Goal: Transaction & Acquisition: Book appointment/travel/reservation

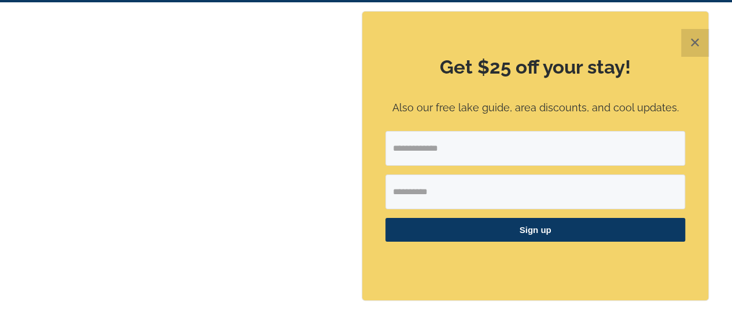
scroll to position [31, 0]
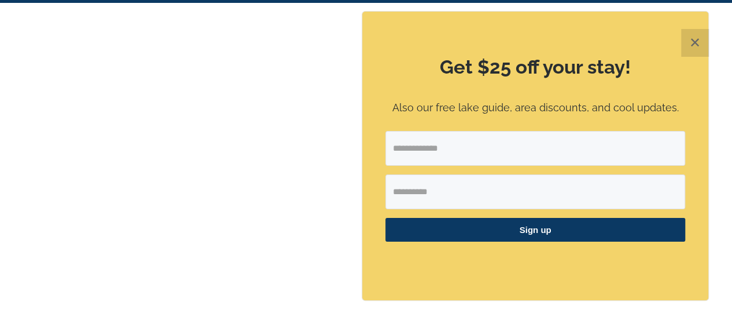
click at [699, 38] on button "✕" at bounding box center [695, 43] width 28 height 28
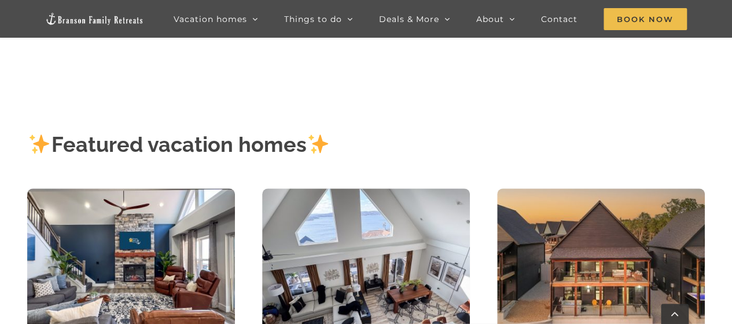
scroll to position [282, 0]
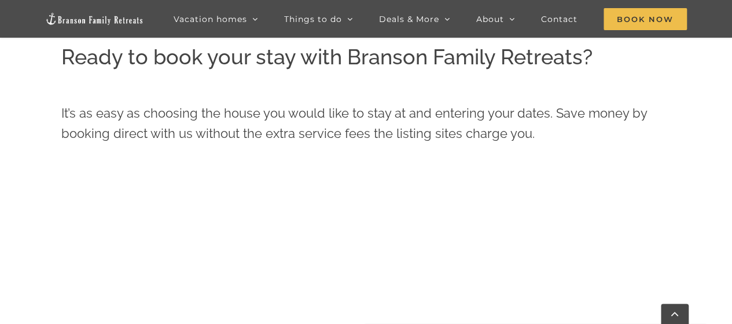
scroll to position [358, 0]
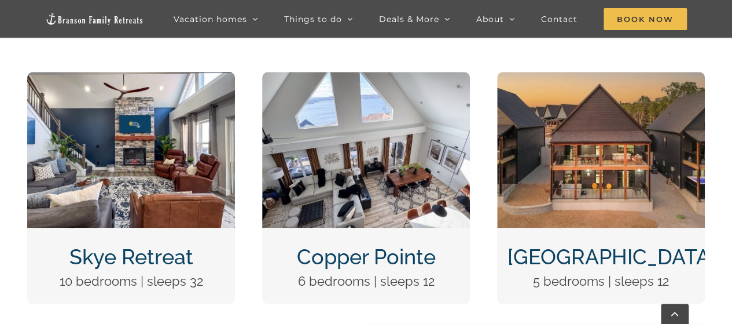
scroll to position [383, 0]
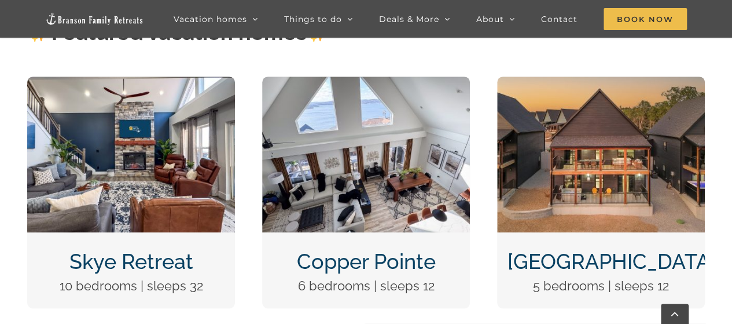
click at [398, 176] on img "Copper Pointe at Table Rock Lake-1051" at bounding box center [366, 154] width 208 height 156
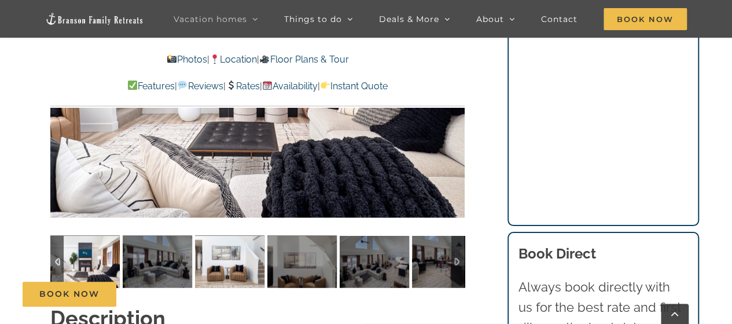
scroll to position [894, 0]
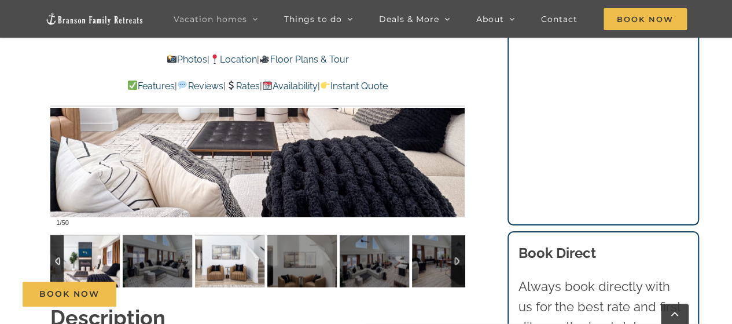
click at [245, 255] on img at bounding box center [229, 260] width 69 height 52
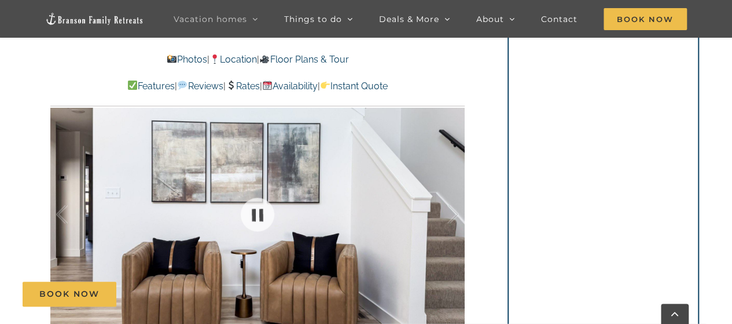
scroll to position [740, 0]
click at [267, 204] on link at bounding box center [257, 215] width 46 height 46
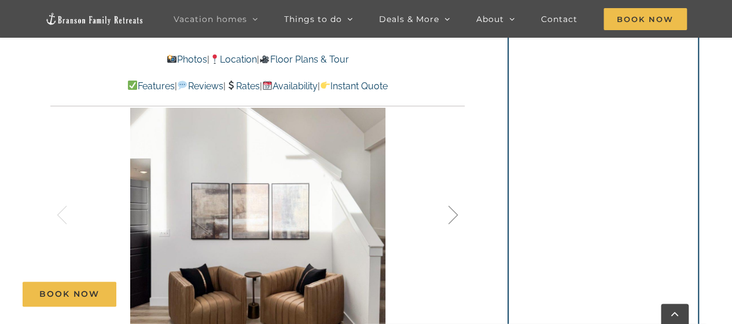
click at [457, 214] on div at bounding box center [441, 215] width 36 height 72
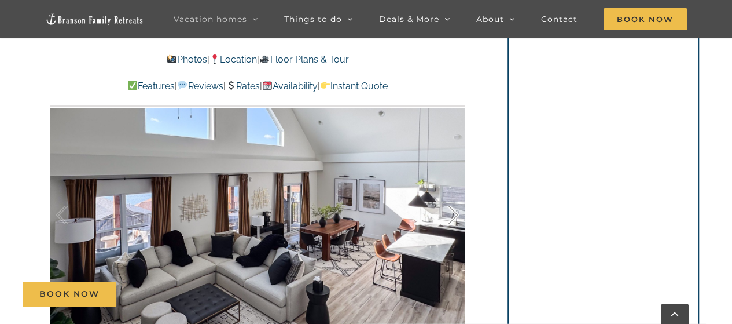
click at [457, 214] on div at bounding box center [441, 215] width 36 height 72
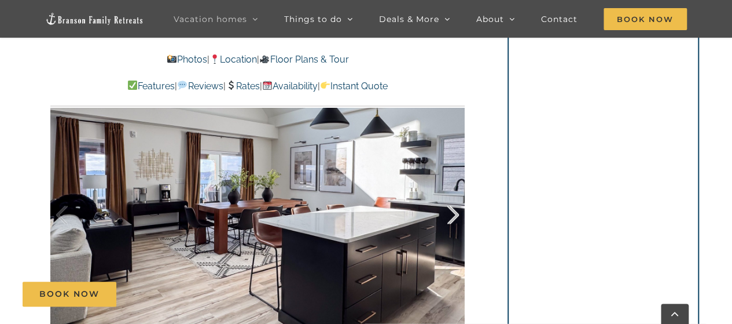
click at [457, 214] on div at bounding box center [441, 215] width 36 height 72
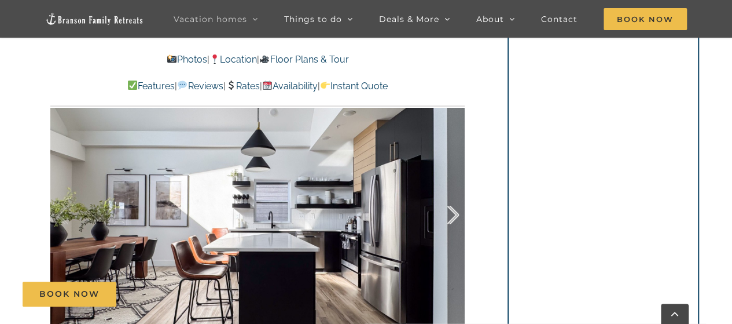
click at [457, 214] on div at bounding box center [441, 215] width 36 height 72
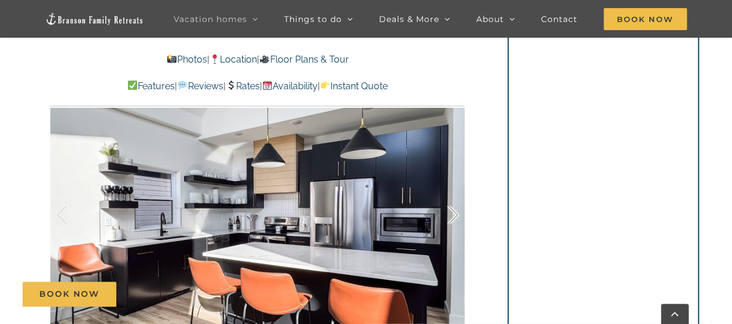
click at [457, 214] on div at bounding box center [441, 215] width 36 height 72
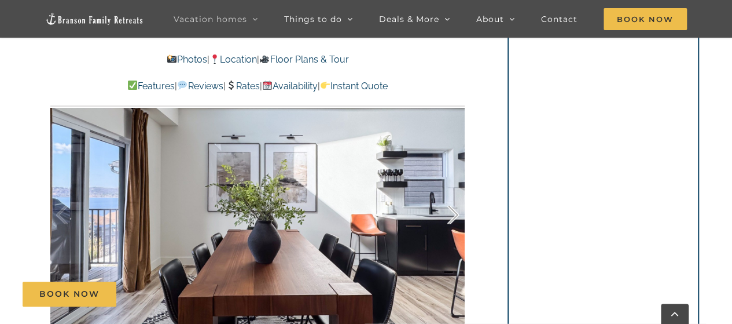
click at [457, 214] on div at bounding box center [441, 215] width 36 height 72
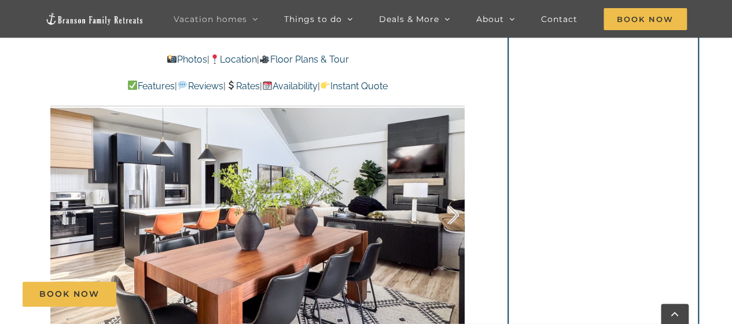
click at [457, 214] on div at bounding box center [441, 215] width 36 height 72
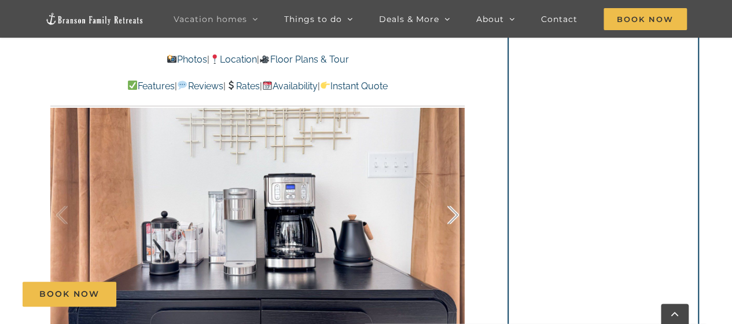
click at [457, 214] on div at bounding box center [441, 215] width 36 height 72
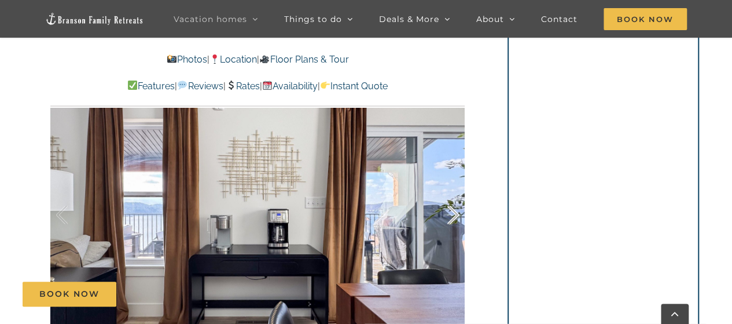
click at [457, 214] on div at bounding box center [441, 215] width 36 height 72
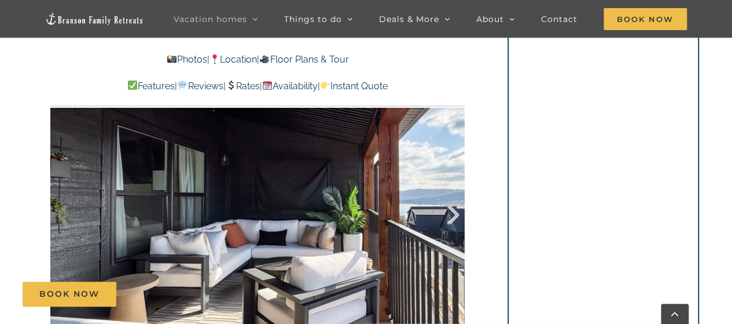
click at [457, 214] on div at bounding box center [441, 215] width 36 height 72
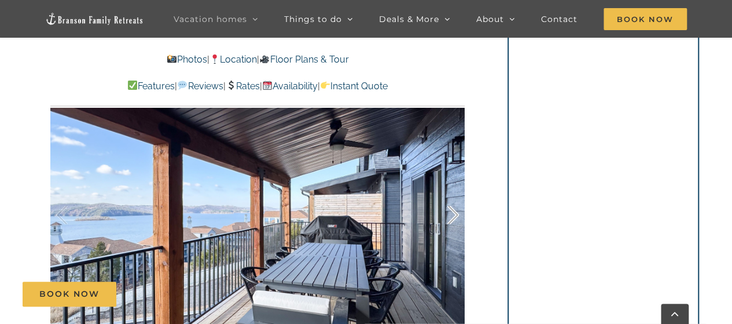
click at [457, 214] on div at bounding box center [441, 215] width 36 height 72
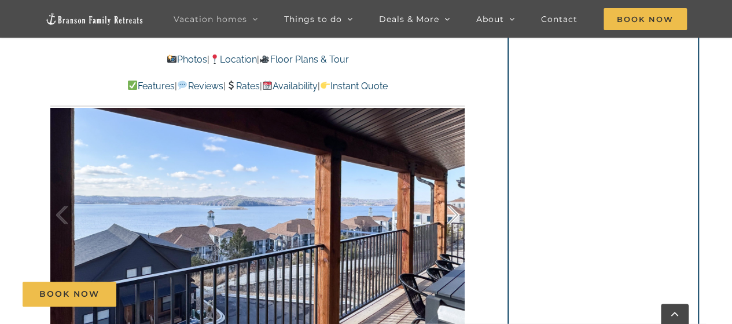
click at [457, 214] on div at bounding box center [441, 215] width 36 height 72
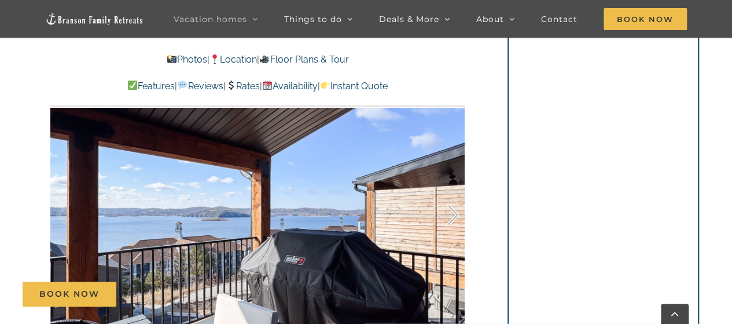
click at [457, 214] on div at bounding box center [441, 215] width 36 height 72
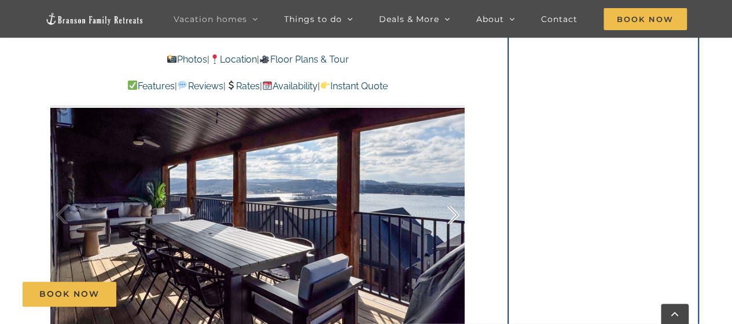
click at [457, 214] on div at bounding box center [441, 215] width 36 height 72
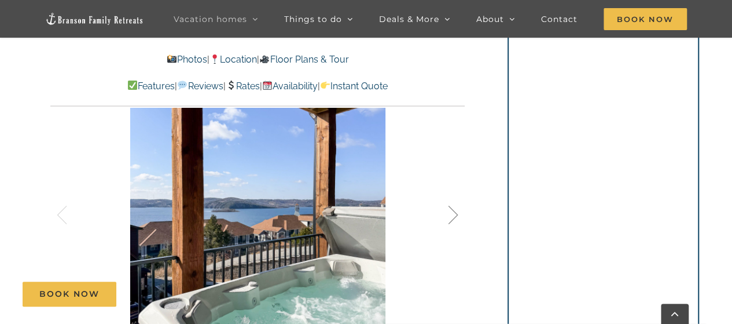
click at [457, 214] on div at bounding box center [441, 215] width 36 height 72
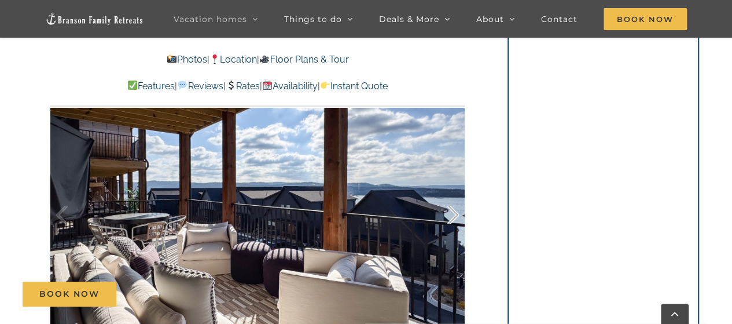
click at [457, 214] on div at bounding box center [441, 215] width 36 height 72
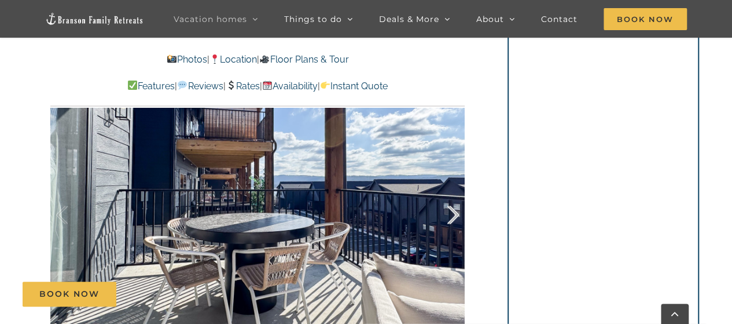
click at [457, 214] on div at bounding box center [441, 215] width 36 height 72
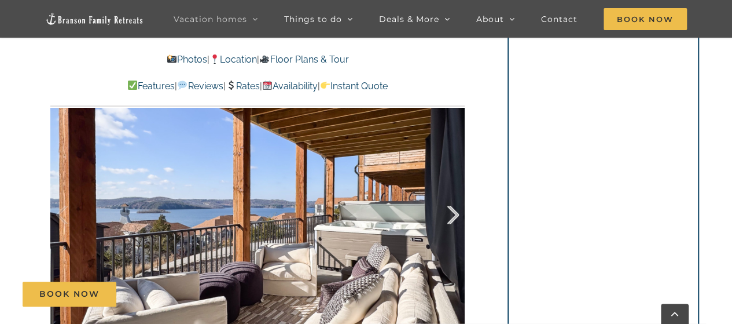
click at [457, 214] on div at bounding box center [441, 215] width 36 height 72
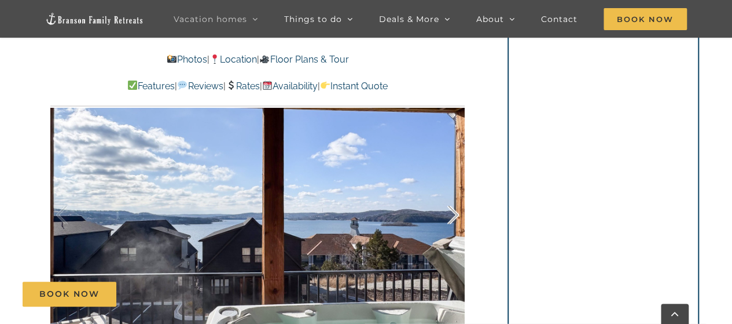
click at [457, 214] on div at bounding box center [441, 215] width 36 height 72
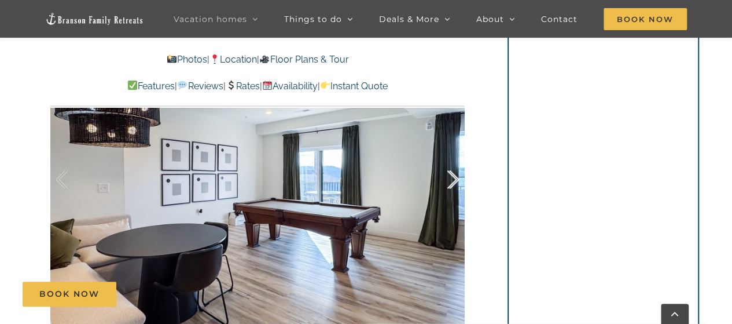
scroll to position [782, 0]
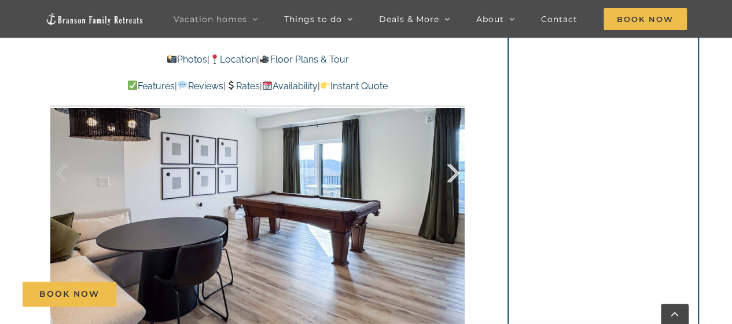
click at [449, 178] on div at bounding box center [441, 173] width 36 height 72
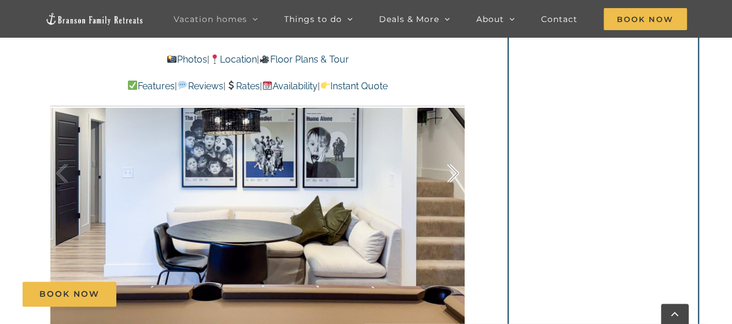
click at [449, 178] on div at bounding box center [441, 173] width 36 height 72
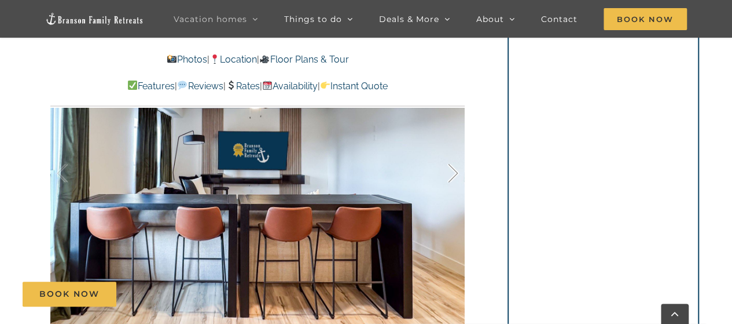
click at [449, 178] on div at bounding box center [441, 173] width 36 height 72
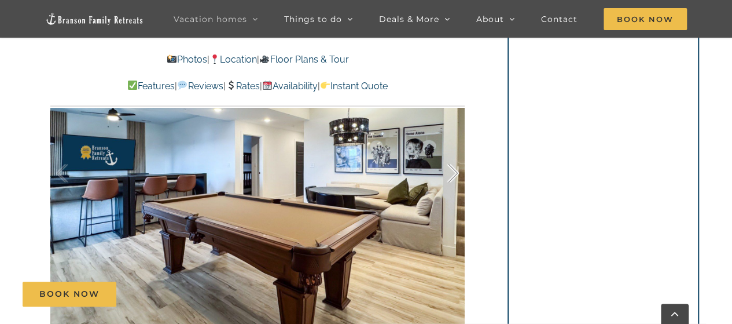
click at [449, 178] on div at bounding box center [441, 173] width 36 height 72
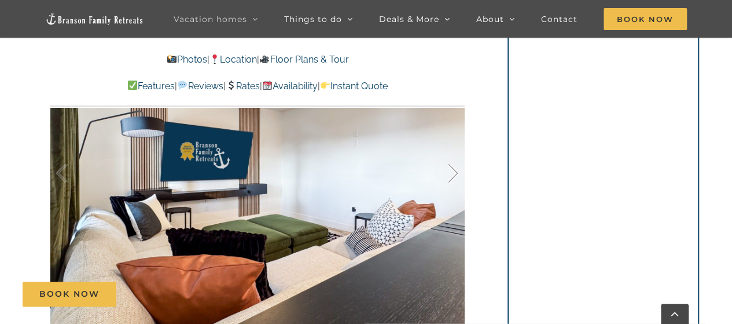
click at [449, 178] on div at bounding box center [441, 173] width 36 height 72
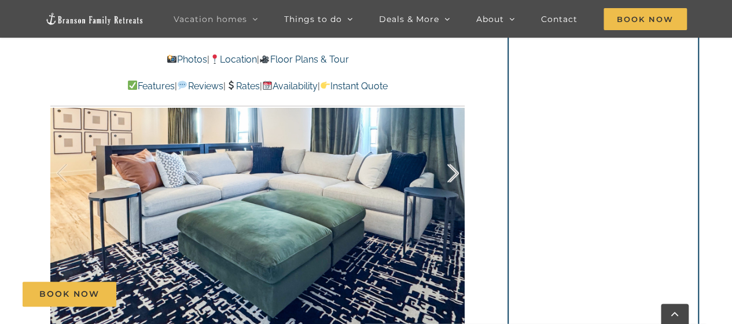
click at [449, 178] on div at bounding box center [441, 173] width 36 height 72
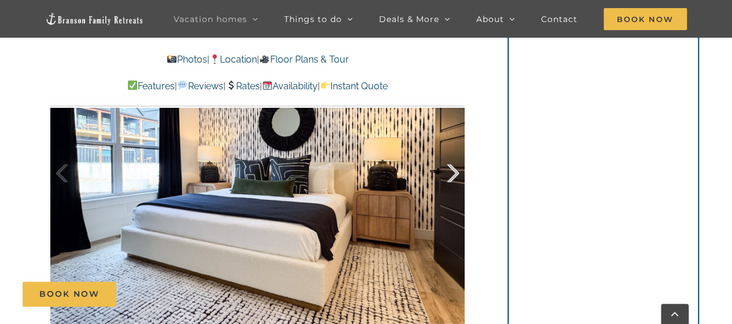
click at [449, 178] on div at bounding box center [441, 173] width 36 height 72
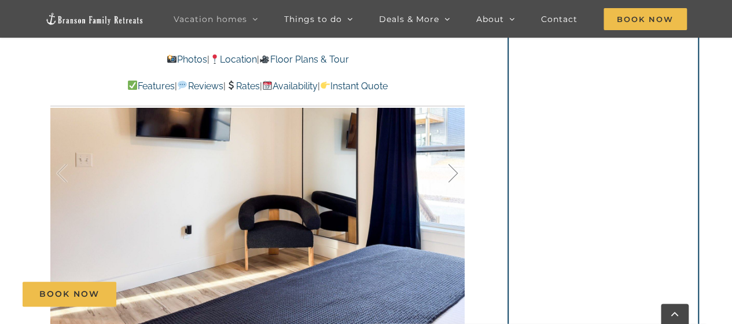
click at [449, 178] on div at bounding box center [441, 173] width 36 height 72
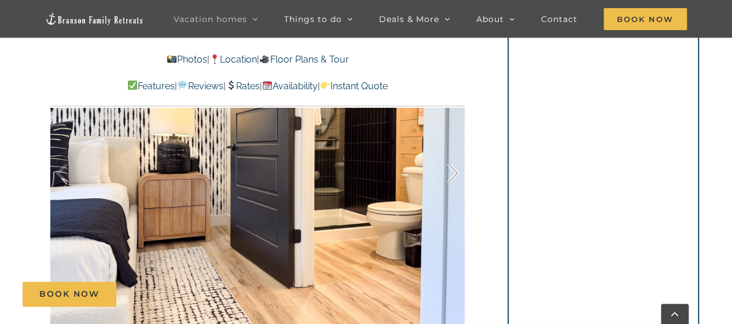
click at [449, 178] on div at bounding box center [441, 173] width 36 height 72
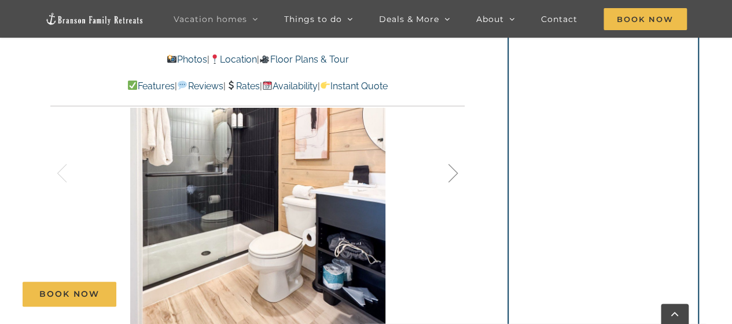
click at [449, 178] on div at bounding box center [441, 173] width 36 height 72
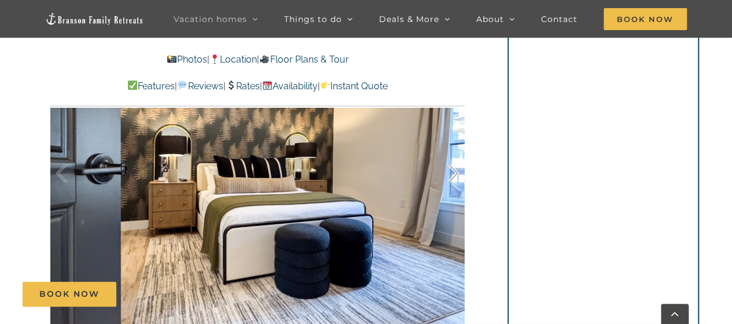
click at [449, 178] on div at bounding box center [441, 173] width 36 height 72
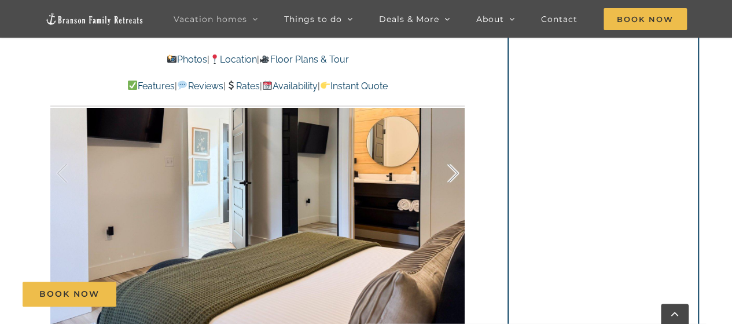
click at [449, 178] on div at bounding box center [441, 173] width 36 height 72
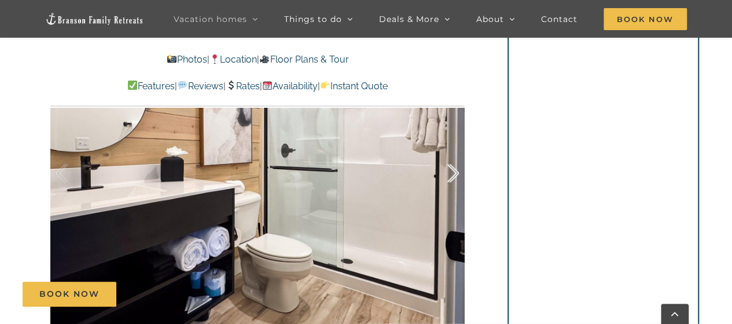
click at [449, 178] on div at bounding box center [441, 173] width 36 height 72
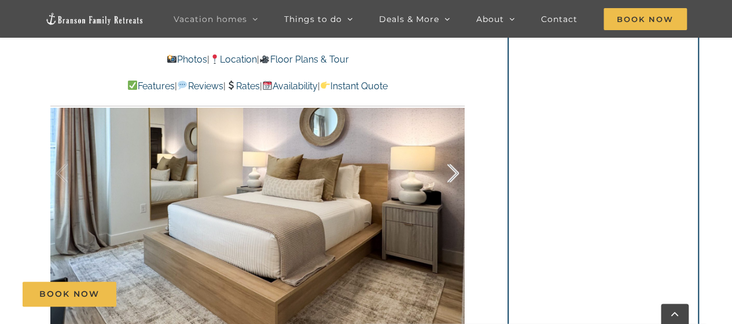
click at [449, 178] on div at bounding box center [441, 173] width 36 height 72
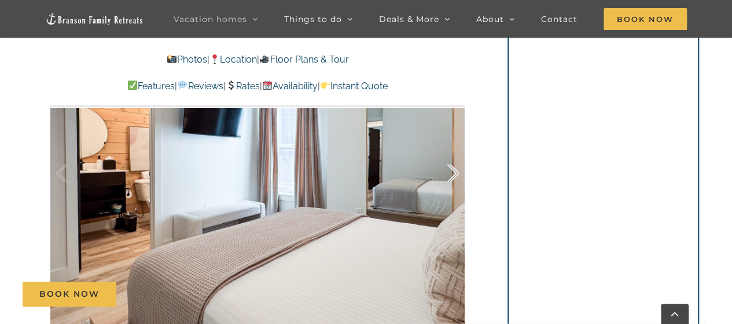
click at [449, 178] on div at bounding box center [441, 173] width 36 height 72
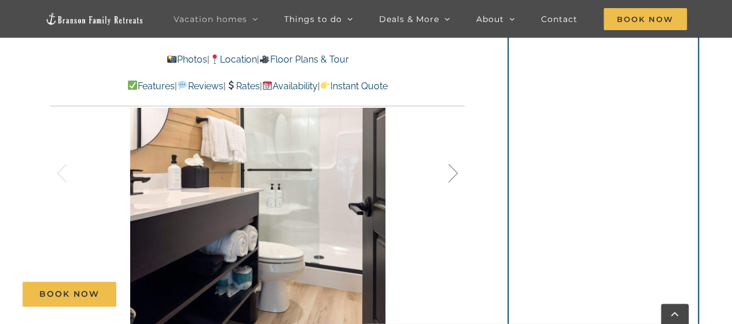
click at [449, 178] on div at bounding box center [441, 173] width 36 height 72
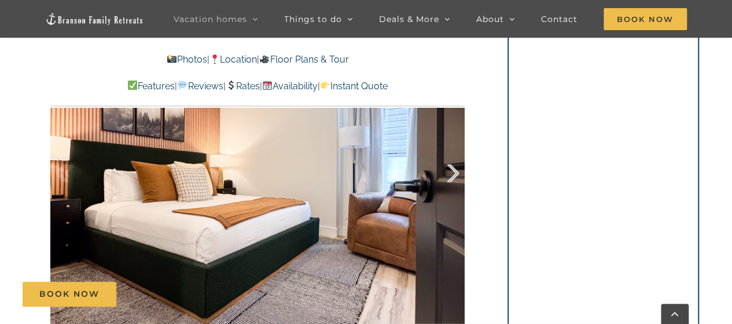
click at [449, 178] on div at bounding box center [441, 173] width 36 height 72
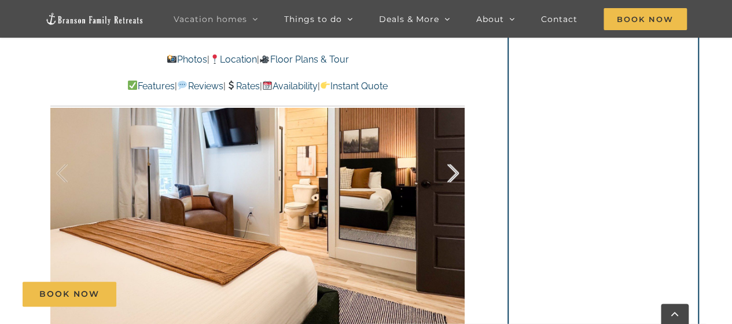
click at [449, 178] on div at bounding box center [441, 173] width 36 height 72
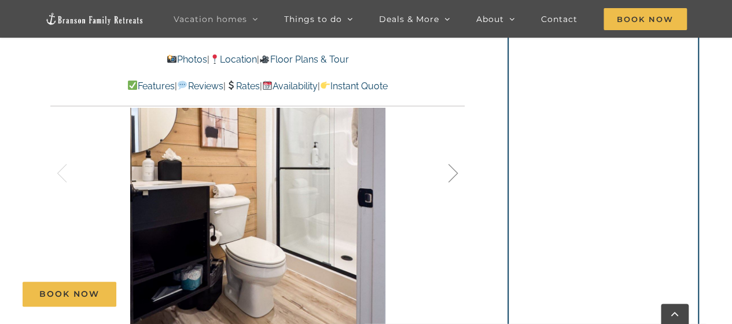
click at [449, 178] on div at bounding box center [441, 173] width 36 height 72
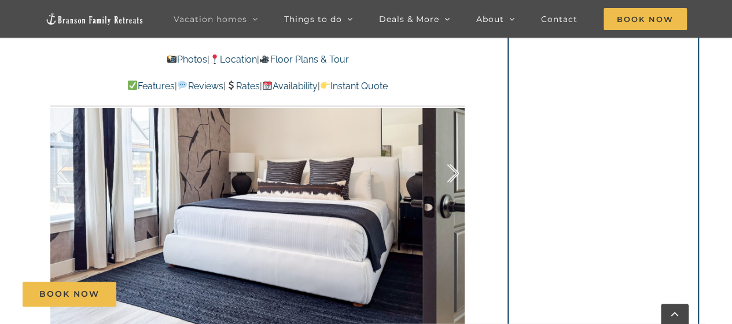
click at [449, 178] on div at bounding box center [441, 173] width 36 height 72
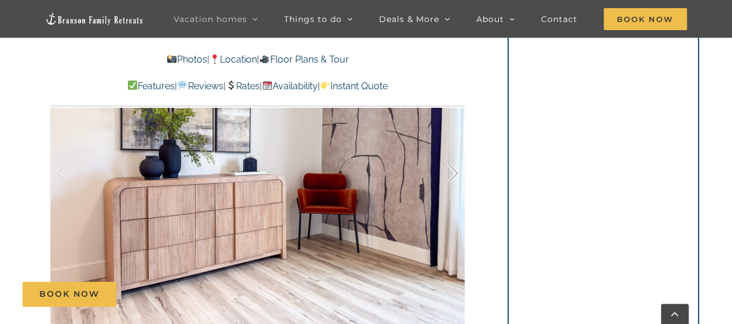
click at [449, 178] on div at bounding box center [441, 173] width 36 height 72
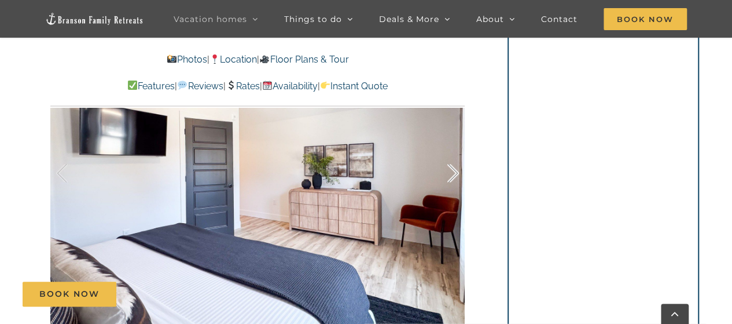
click at [449, 178] on div at bounding box center [441, 173] width 36 height 72
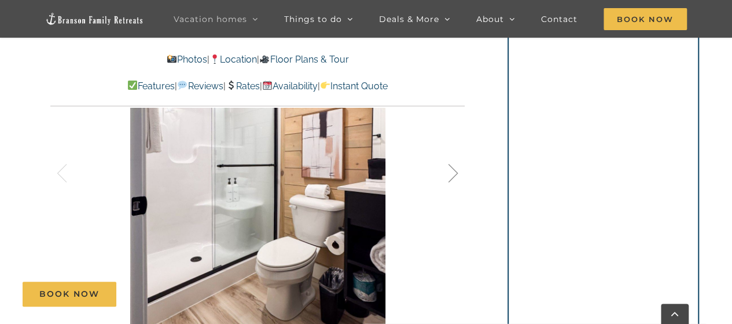
click at [449, 178] on div at bounding box center [441, 173] width 36 height 72
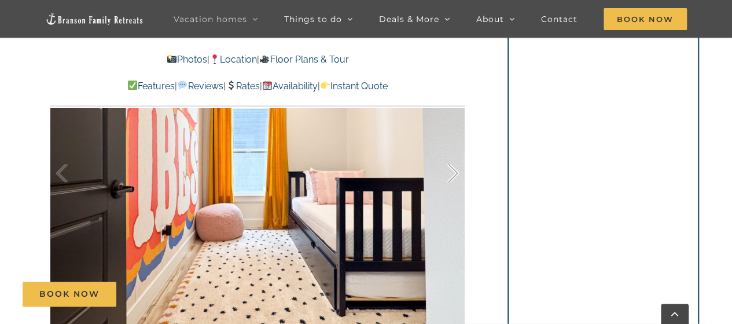
click at [449, 178] on div at bounding box center [441, 173] width 36 height 72
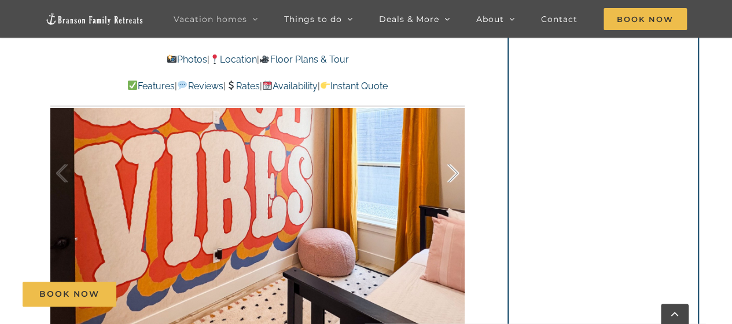
click at [449, 178] on div at bounding box center [441, 173] width 36 height 72
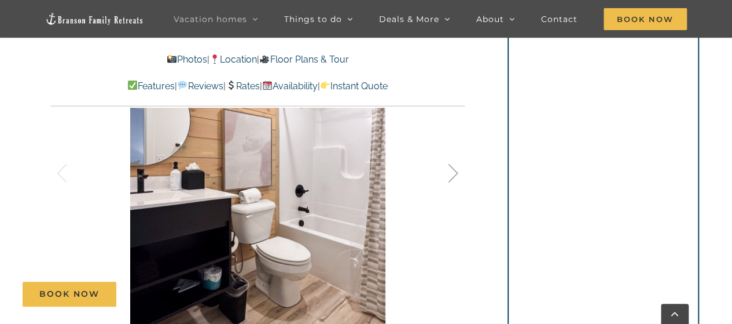
click at [449, 178] on div at bounding box center [441, 173] width 36 height 72
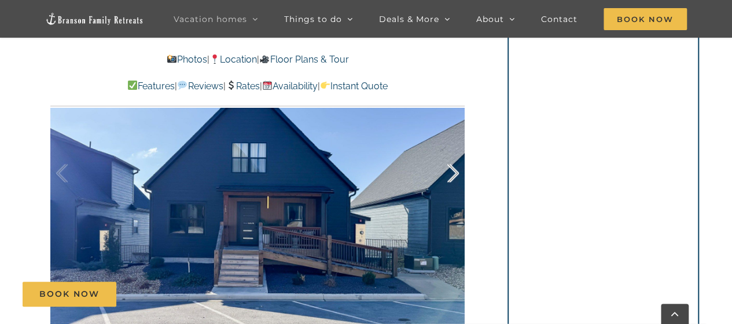
click at [449, 178] on div at bounding box center [441, 173] width 36 height 72
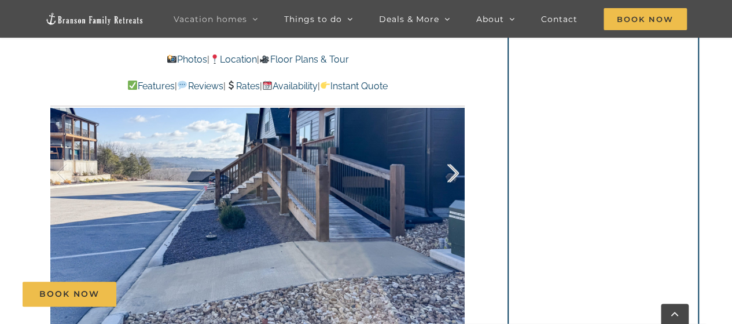
click at [450, 178] on div at bounding box center [441, 173] width 36 height 72
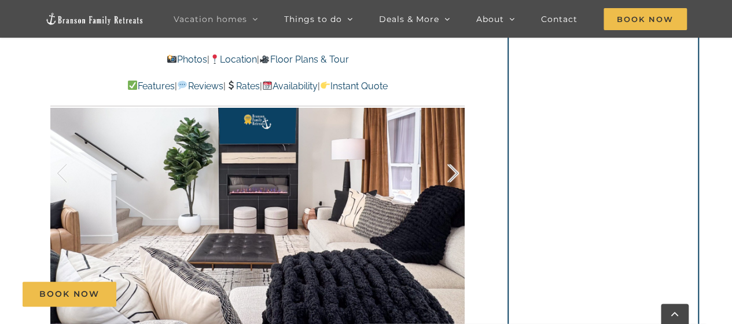
click at [450, 178] on div at bounding box center [441, 173] width 36 height 72
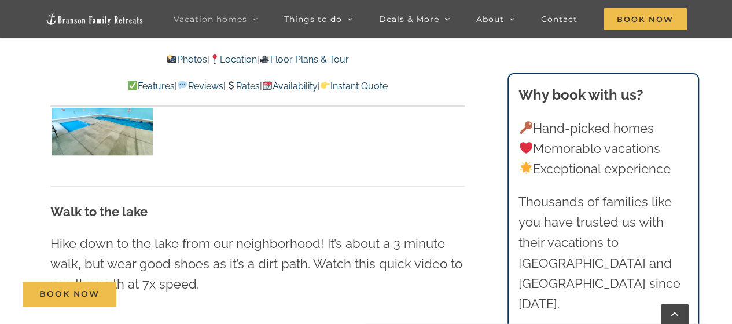
scroll to position [2656, 0]
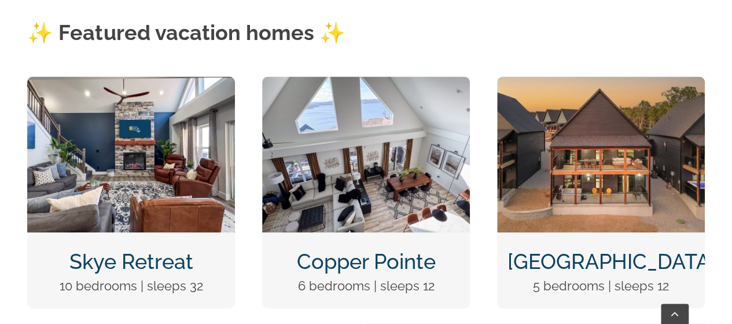
scroll to position [464, 0]
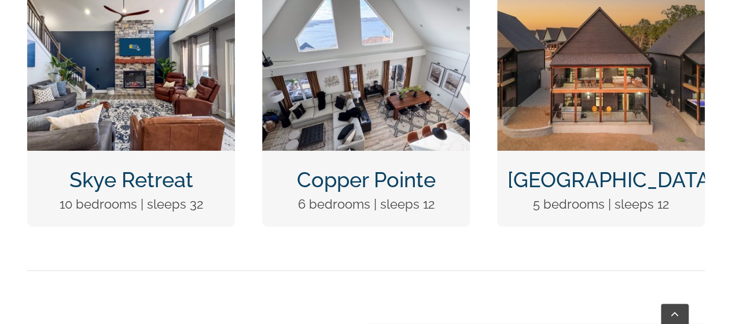
click at [560, 99] on img "DCIM100MEDIADJI_0124.JPG" at bounding box center [601, 73] width 208 height 156
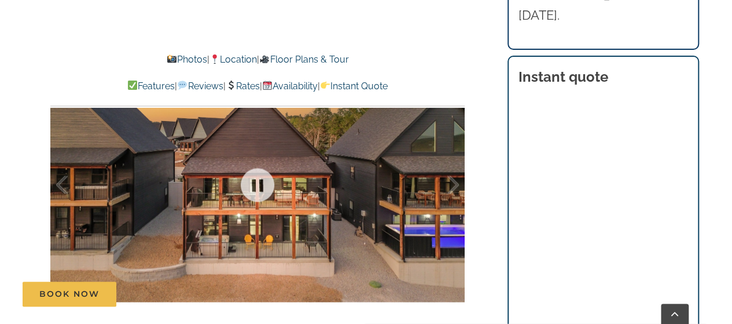
scroll to position [670, 0]
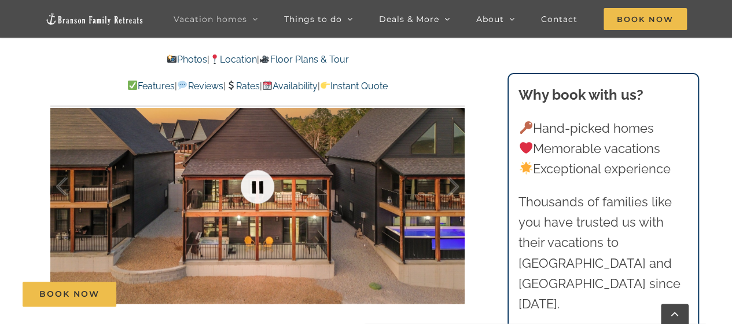
click at [258, 189] on link at bounding box center [257, 186] width 46 height 46
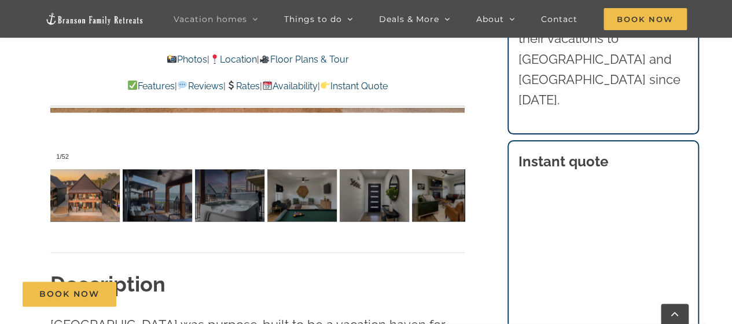
scroll to position [857, 0]
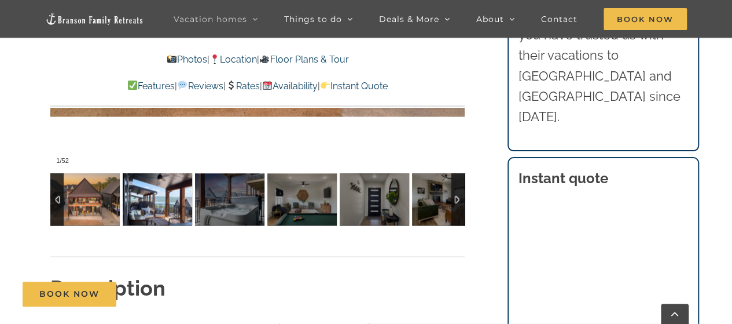
click at [136, 194] on img at bounding box center [157, 199] width 69 height 52
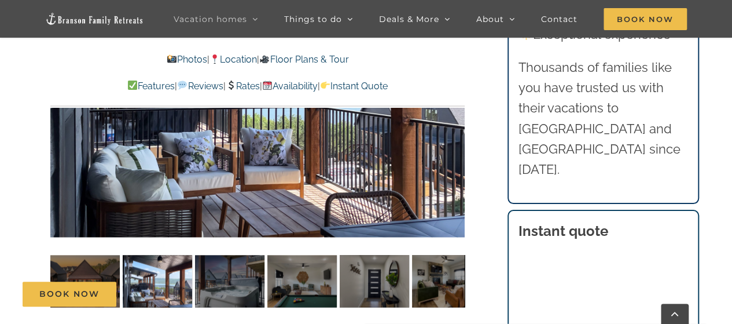
scroll to position [804, 0]
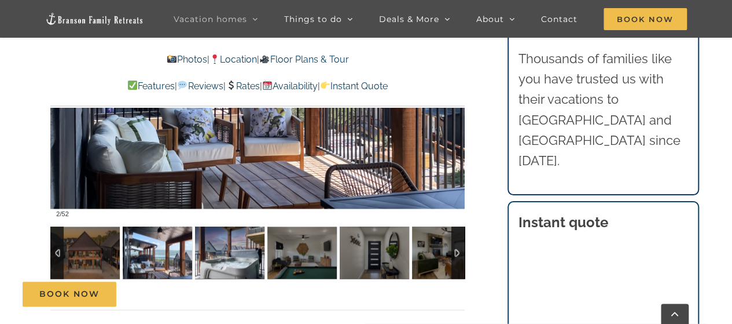
click at [214, 258] on img at bounding box center [229, 252] width 69 height 52
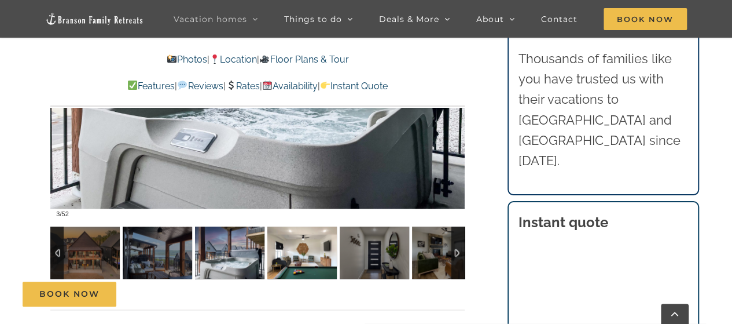
click at [307, 249] on img at bounding box center [301, 252] width 69 height 52
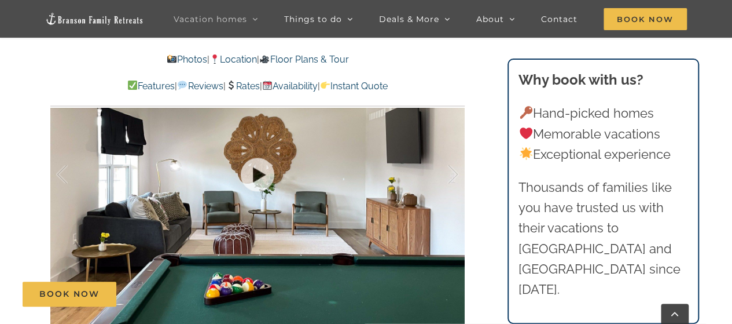
scroll to position [676, 0]
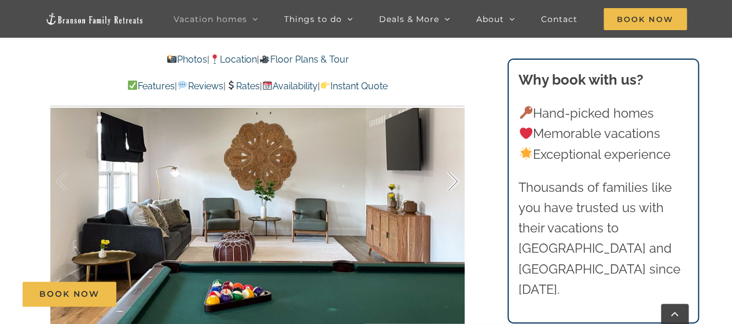
click at [455, 182] on div at bounding box center [441, 181] width 36 height 72
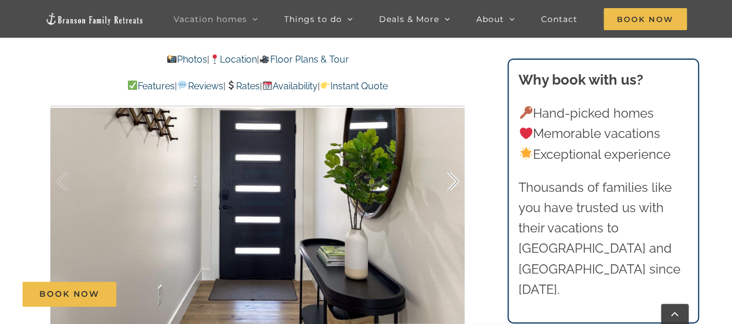
click at [455, 182] on div at bounding box center [441, 181] width 36 height 72
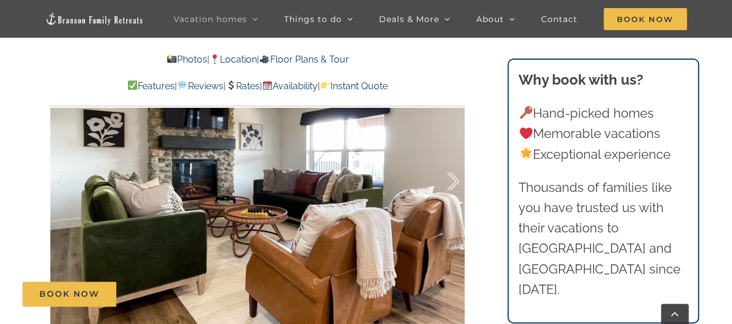
click at [455, 182] on div at bounding box center [441, 181] width 36 height 72
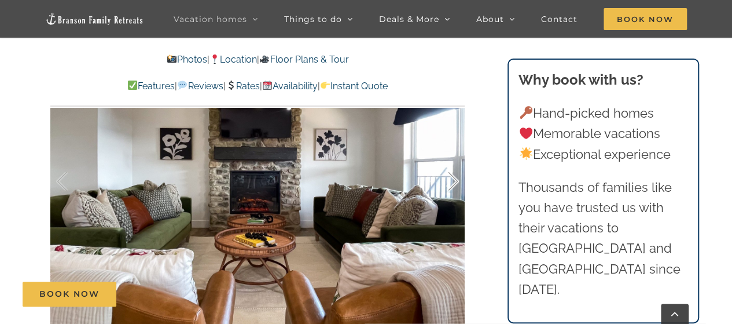
click at [455, 182] on div at bounding box center [441, 181] width 36 height 72
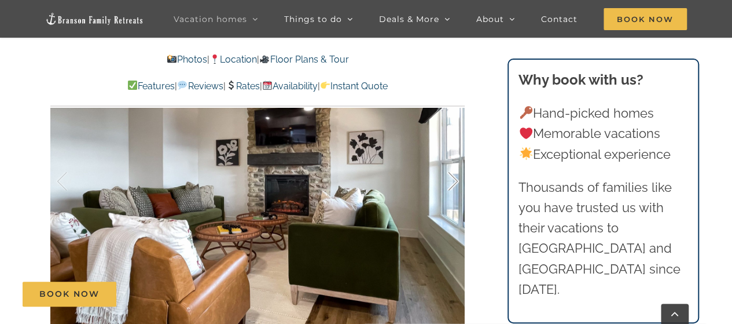
click at [455, 182] on div at bounding box center [441, 181] width 36 height 72
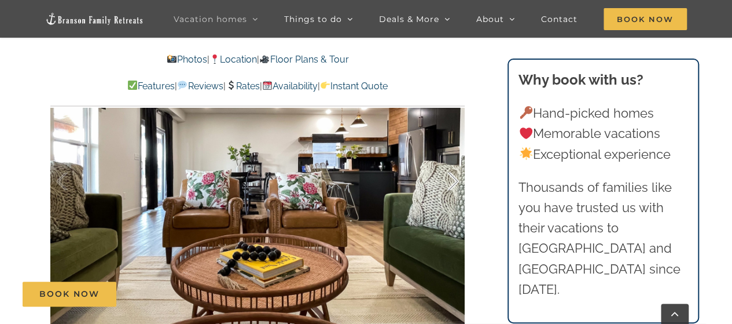
click at [455, 182] on div at bounding box center [441, 181] width 36 height 72
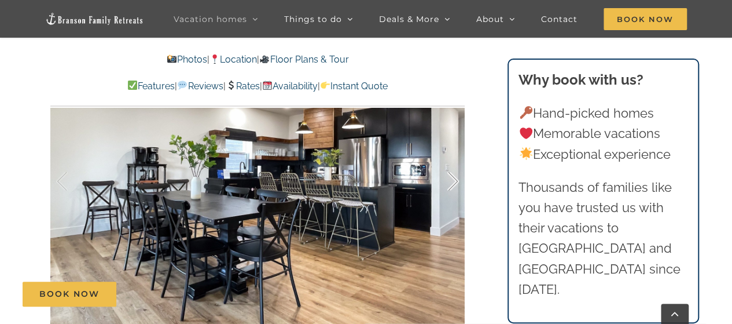
click at [455, 182] on div at bounding box center [441, 181] width 36 height 72
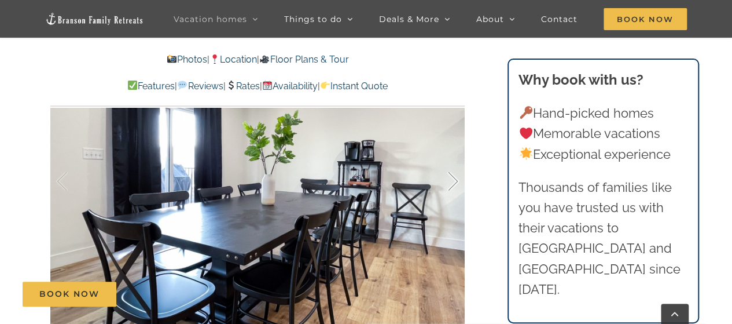
click at [455, 182] on div at bounding box center [441, 181] width 36 height 72
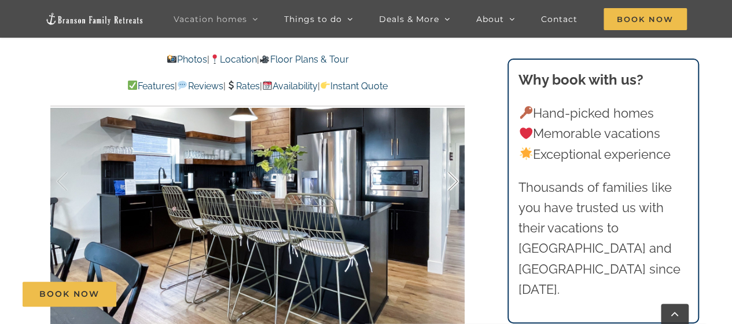
click at [455, 182] on div at bounding box center [441, 181] width 36 height 72
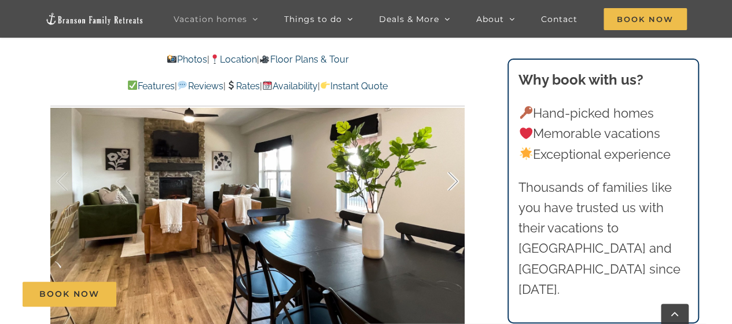
click at [455, 182] on div at bounding box center [441, 181] width 36 height 72
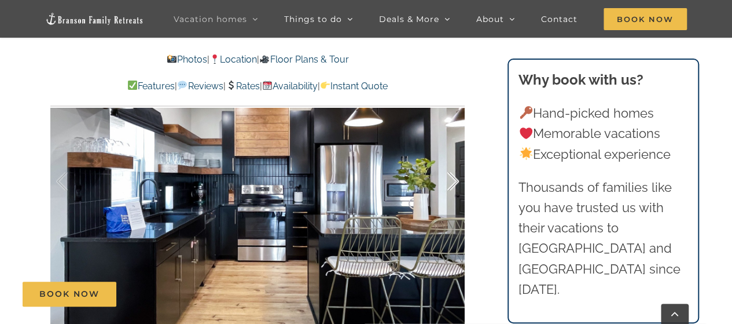
click at [455, 182] on div at bounding box center [441, 181] width 36 height 72
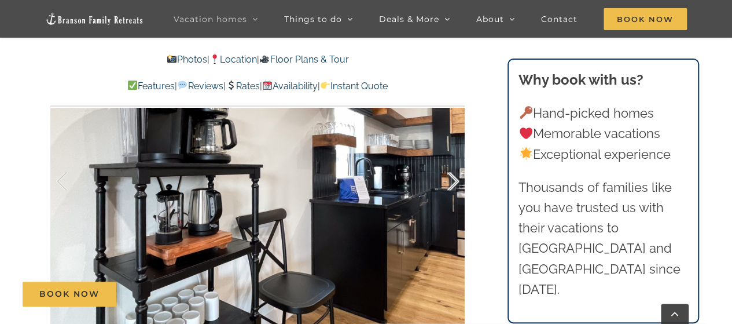
click at [455, 182] on div at bounding box center [441, 181] width 36 height 72
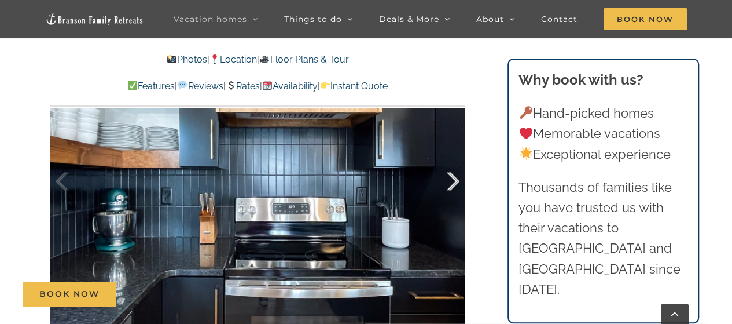
click at [455, 182] on div at bounding box center [441, 181] width 36 height 72
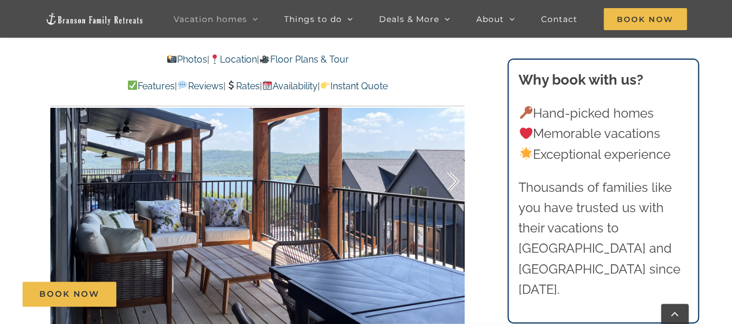
click at [455, 182] on div at bounding box center [441, 181] width 36 height 72
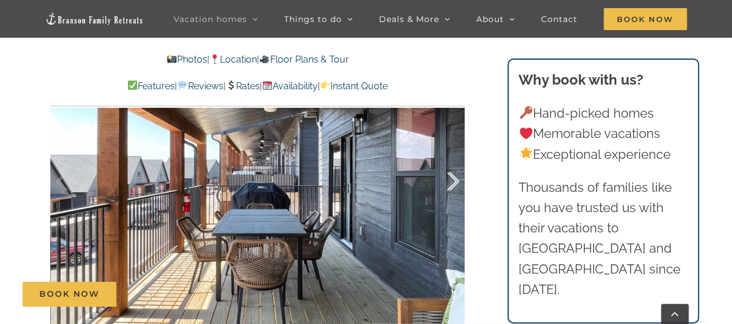
click at [455, 182] on div at bounding box center [441, 181] width 36 height 72
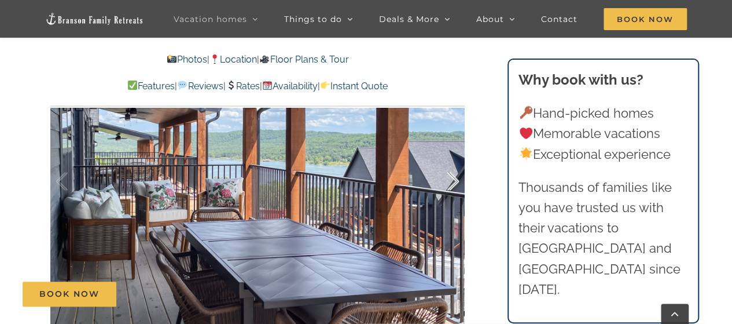
click at [455, 182] on div at bounding box center [441, 181] width 36 height 72
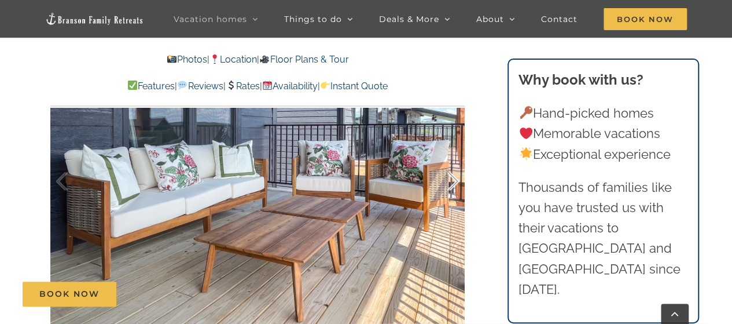
click at [455, 182] on div at bounding box center [441, 181] width 36 height 72
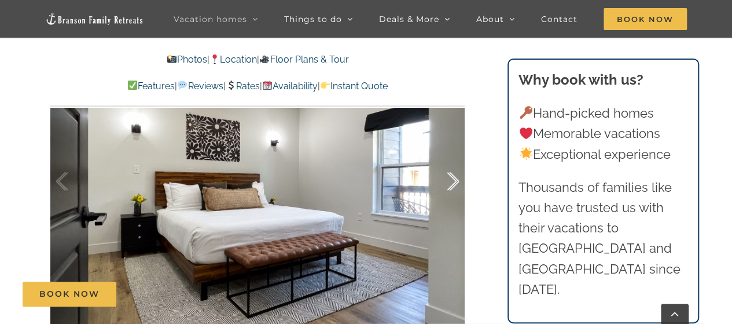
click at [455, 182] on div at bounding box center [441, 181] width 36 height 72
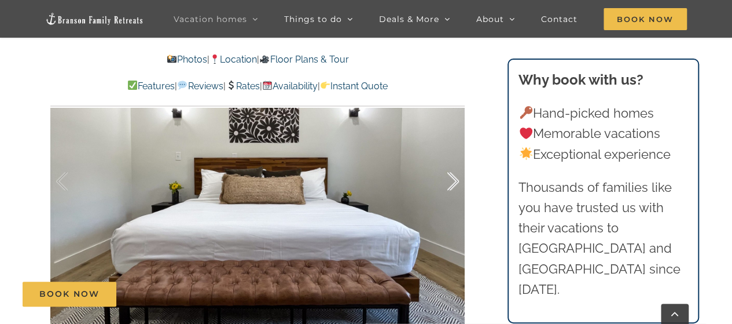
click at [455, 182] on div at bounding box center [441, 181] width 36 height 72
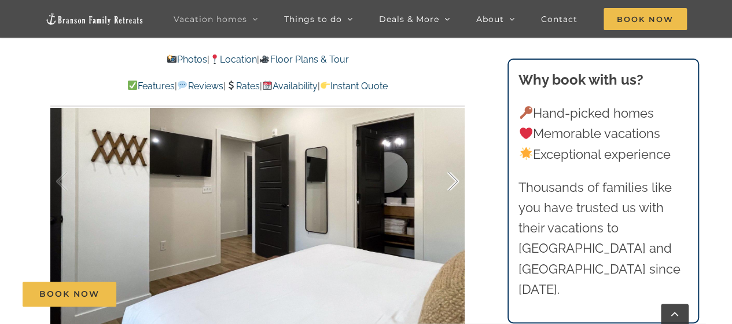
click at [455, 182] on div at bounding box center [441, 181] width 36 height 72
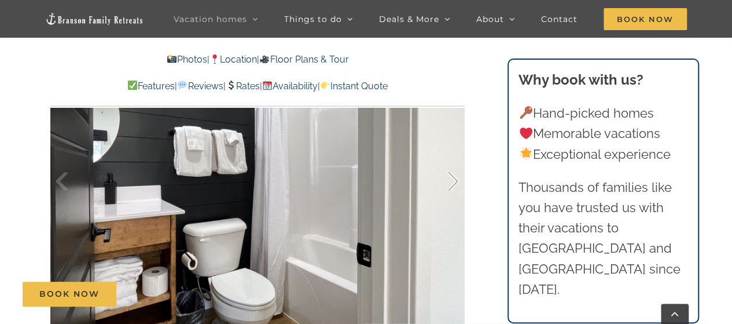
click at [455, 182] on div at bounding box center [441, 181] width 36 height 72
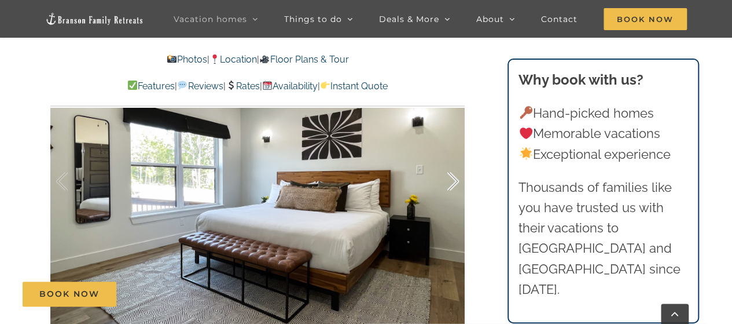
click at [455, 182] on div at bounding box center [441, 181] width 36 height 72
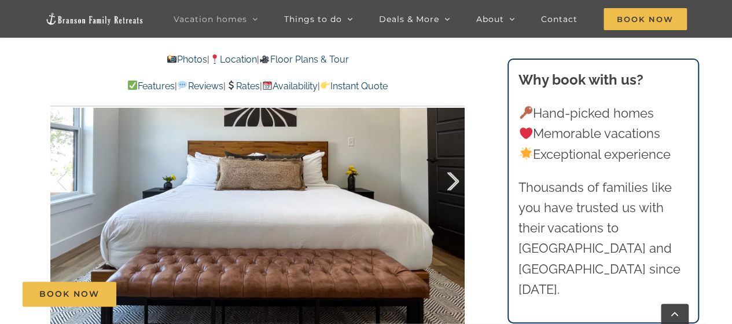
click at [455, 182] on div at bounding box center [441, 181] width 36 height 72
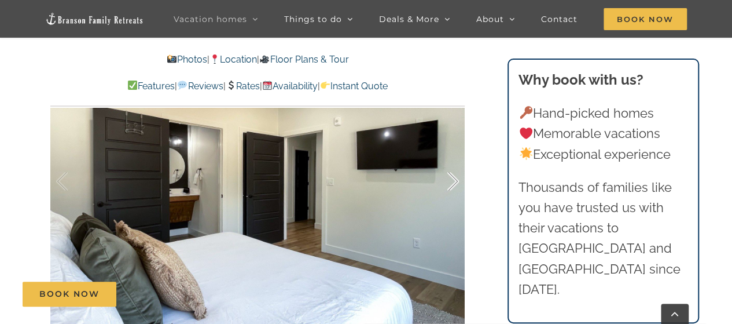
click at [455, 182] on div at bounding box center [441, 181] width 36 height 72
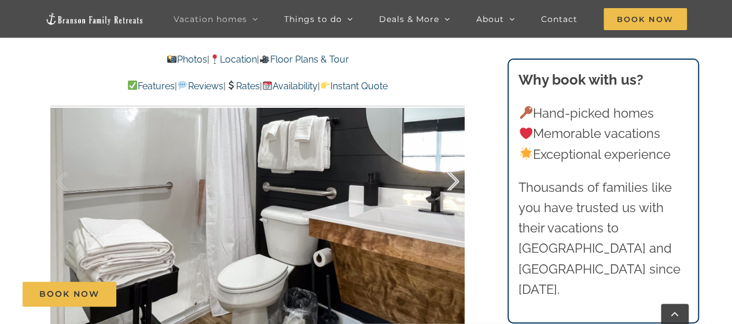
click at [455, 182] on div at bounding box center [441, 181] width 36 height 72
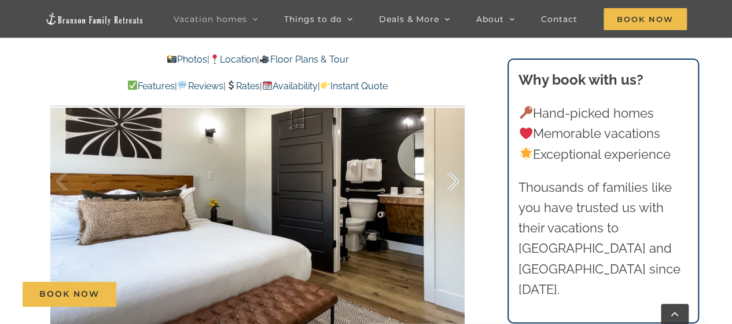
click at [455, 182] on div at bounding box center [441, 181] width 36 height 72
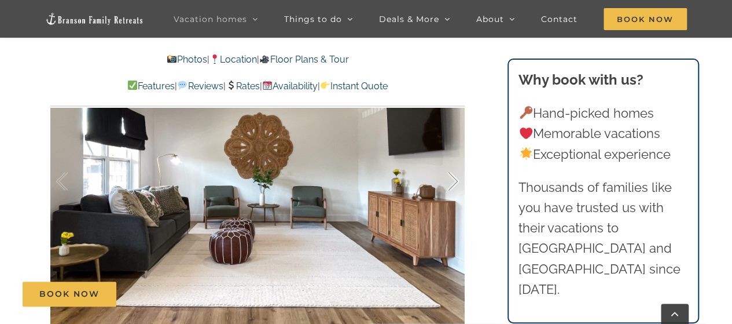
click at [455, 182] on div at bounding box center [441, 181] width 36 height 72
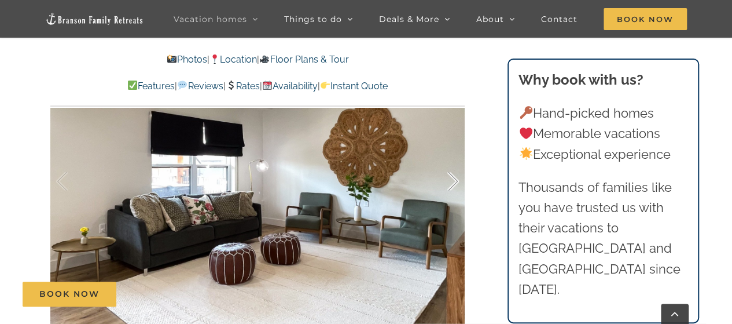
click at [455, 182] on div at bounding box center [441, 181] width 36 height 72
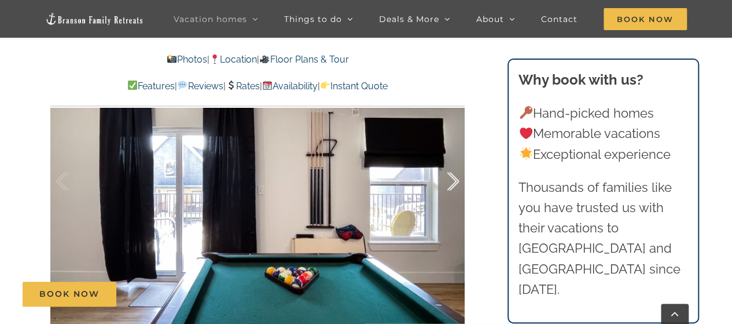
click at [455, 182] on div at bounding box center [441, 181] width 36 height 72
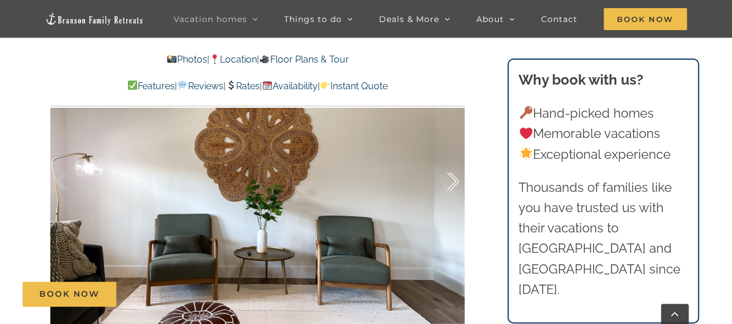
click at [455, 182] on div at bounding box center [441, 181] width 36 height 72
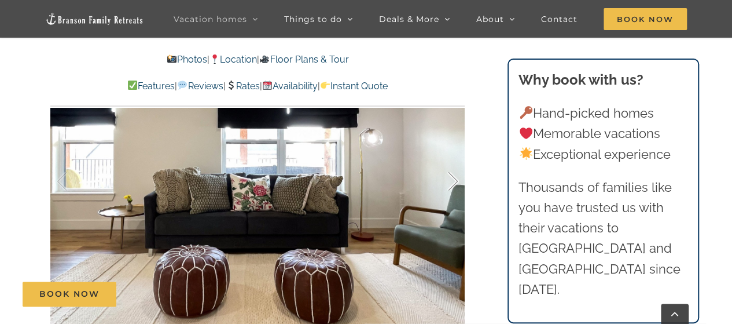
click at [455, 182] on div at bounding box center [441, 181] width 36 height 72
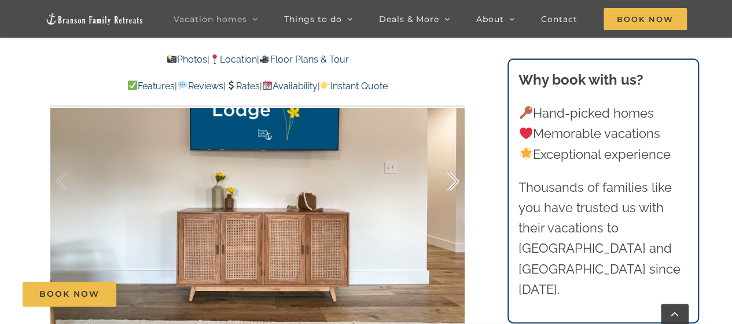
click at [455, 182] on div at bounding box center [441, 181] width 36 height 72
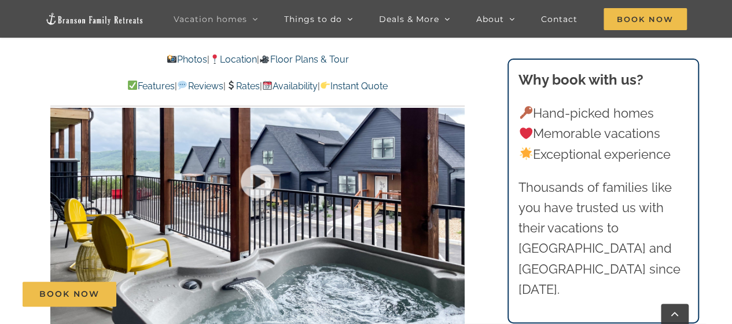
click at [455, 182] on div at bounding box center [257, 181] width 414 height 340
click at [453, 187] on div at bounding box center [441, 181] width 36 height 72
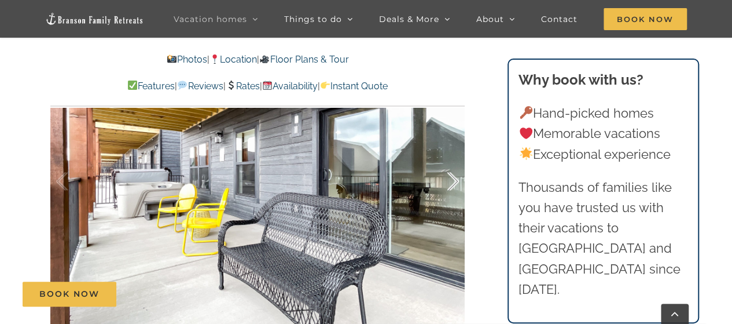
click at [449, 182] on div at bounding box center [441, 181] width 36 height 72
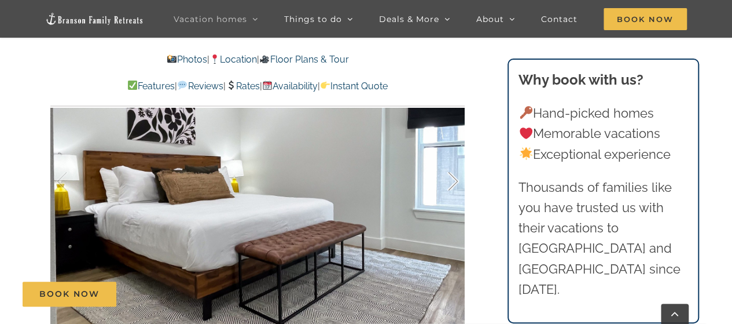
click at [449, 182] on div at bounding box center [441, 181] width 36 height 72
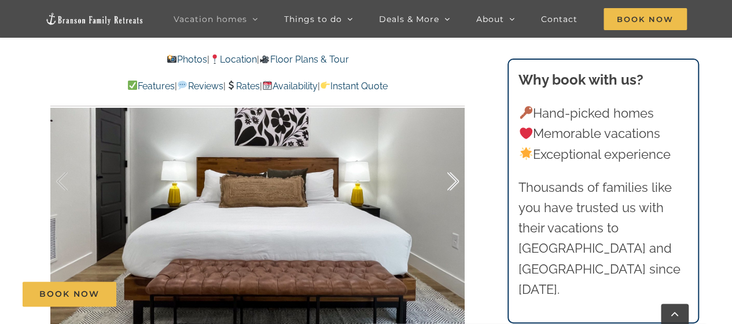
click at [449, 182] on div at bounding box center [441, 181] width 36 height 72
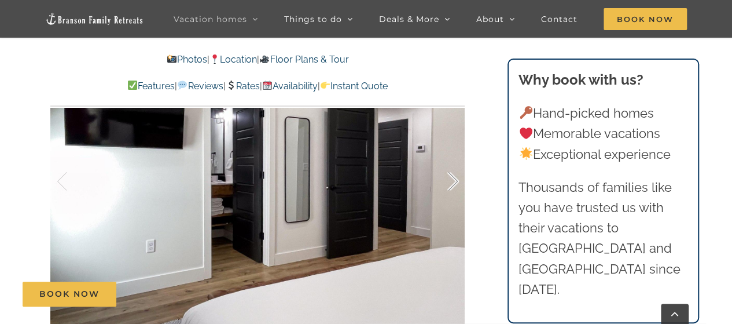
click at [449, 182] on div at bounding box center [441, 181] width 36 height 72
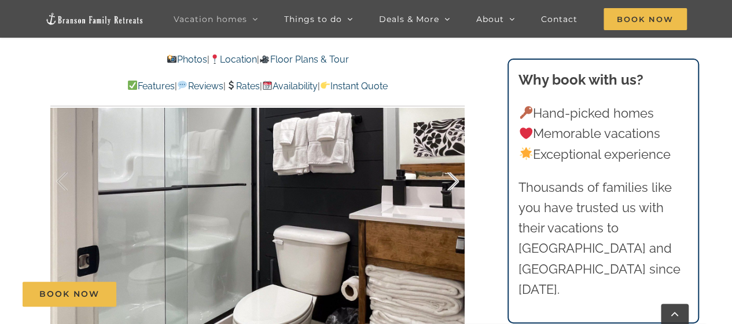
click at [449, 182] on div at bounding box center [441, 181] width 36 height 72
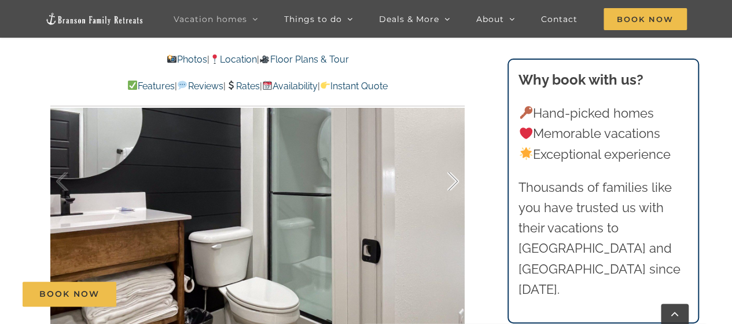
click at [449, 182] on div at bounding box center [441, 181] width 36 height 72
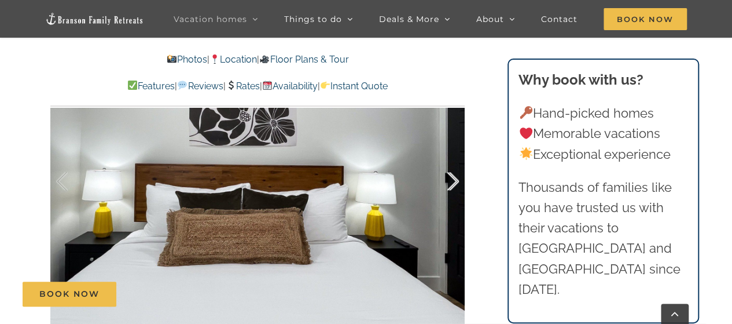
click at [449, 182] on div at bounding box center [441, 181] width 36 height 72
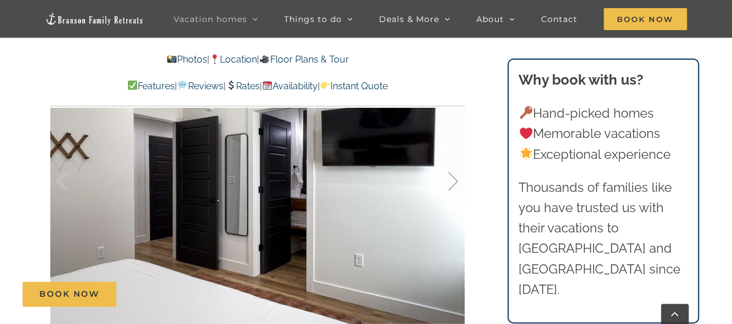
click at [449, 182] on div at bounding box center [441, 181] width 36 height 72
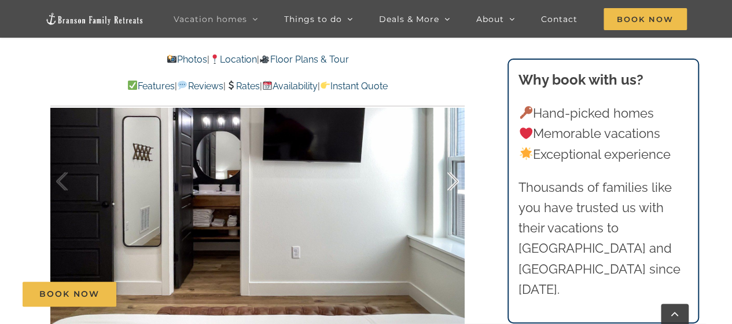
click at [449, 182] on div at bounding box center [441, 181] width 36 height 72
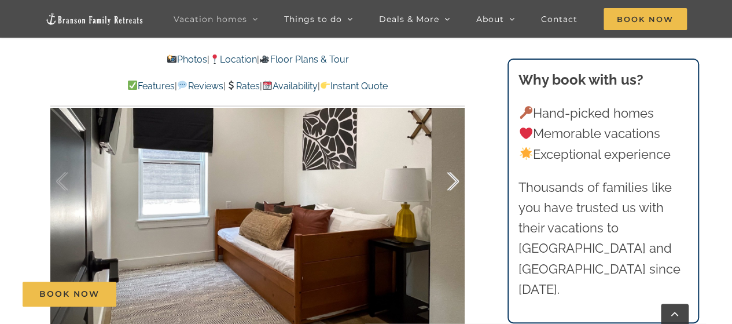
click at [449, 182] on div at bounding box center [441, 181] width 36 height 72
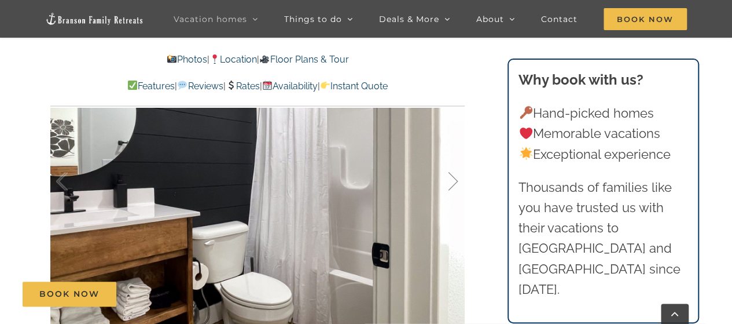
click at [449, 182] on div at bounding box center [441, 181] width 36 height 72
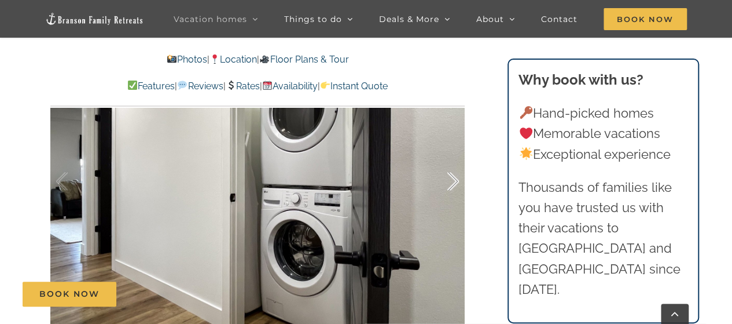
click at [449, 182] on div at bounding box center [441, 181] width 36 height 72
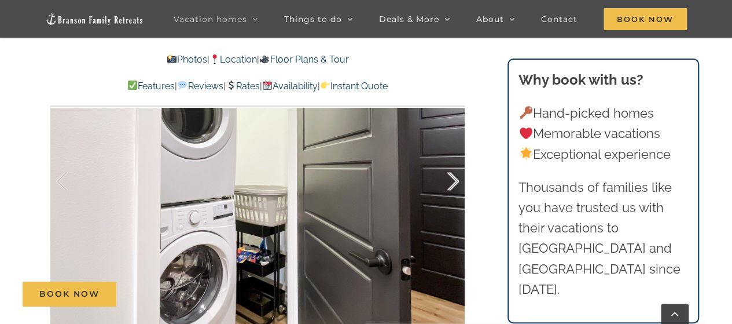
click at [449, 182] on div at bounding box center [441, 181] width 36 height 72
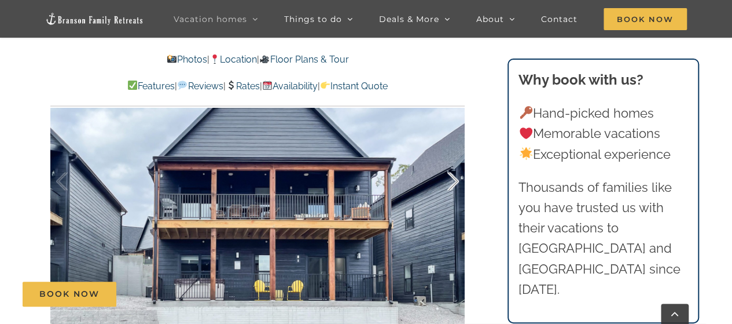
click at [449, 182] on div at bounding box center [441, 181] width 36 height 72
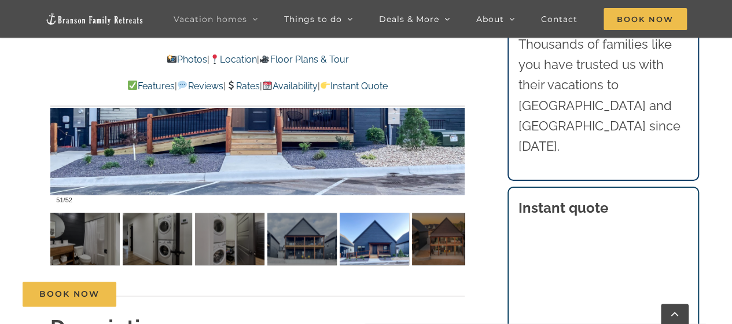
scroll to position [818, 0]
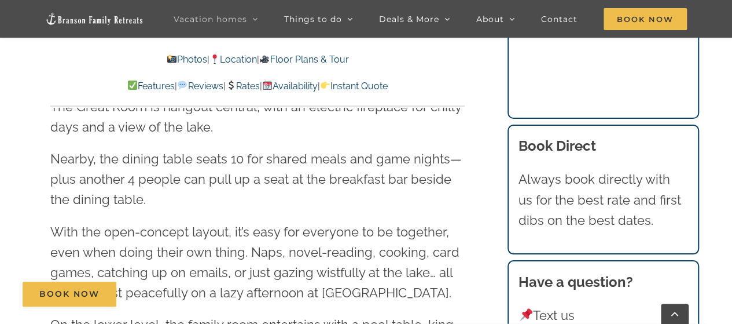
scroll to position [1556, 0]
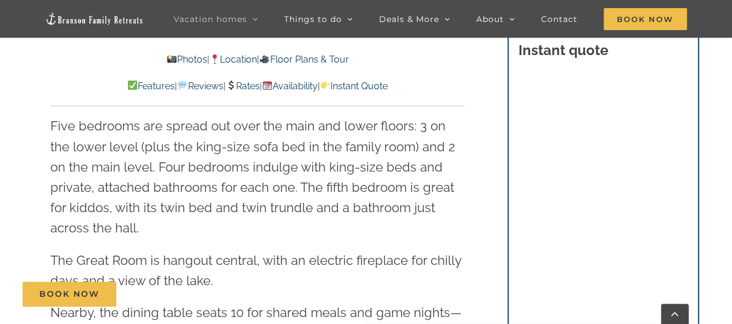
scroll to position [1401, 0]
